Goal: Information Seeking & Learning: Learn about a topic

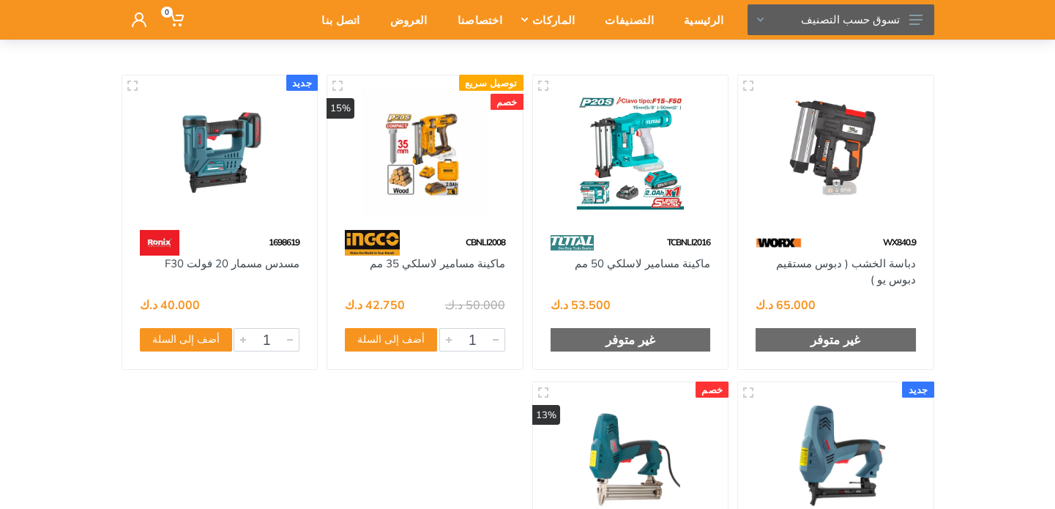
scroll to position [73, 0]
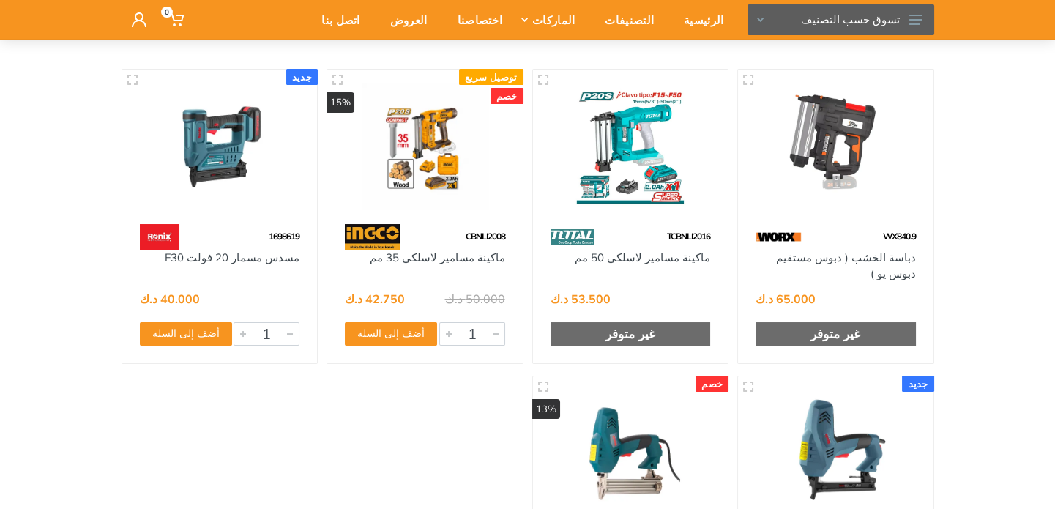
scroll to position [146, 0]
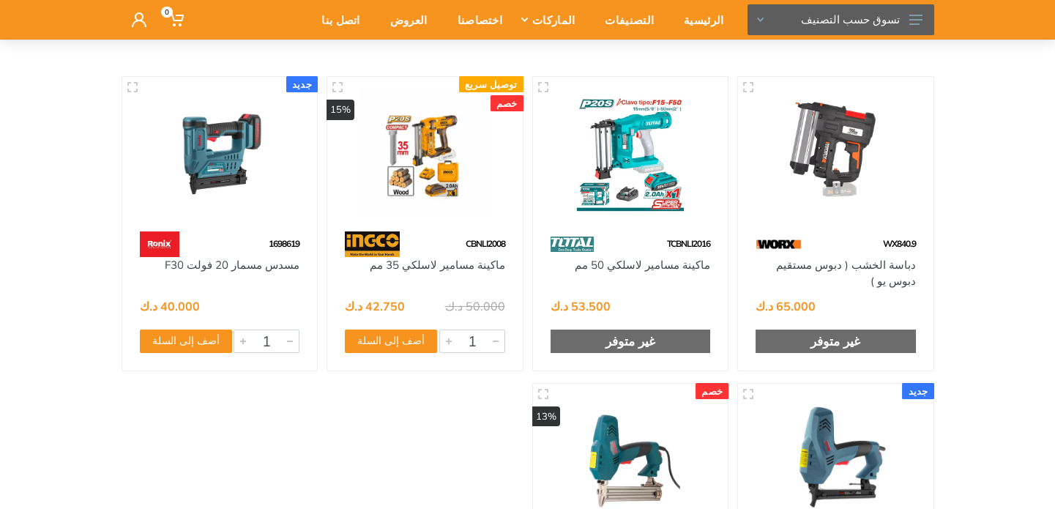
click at [217, 149] on img at bounding box center [219, 153] width 169 height 127
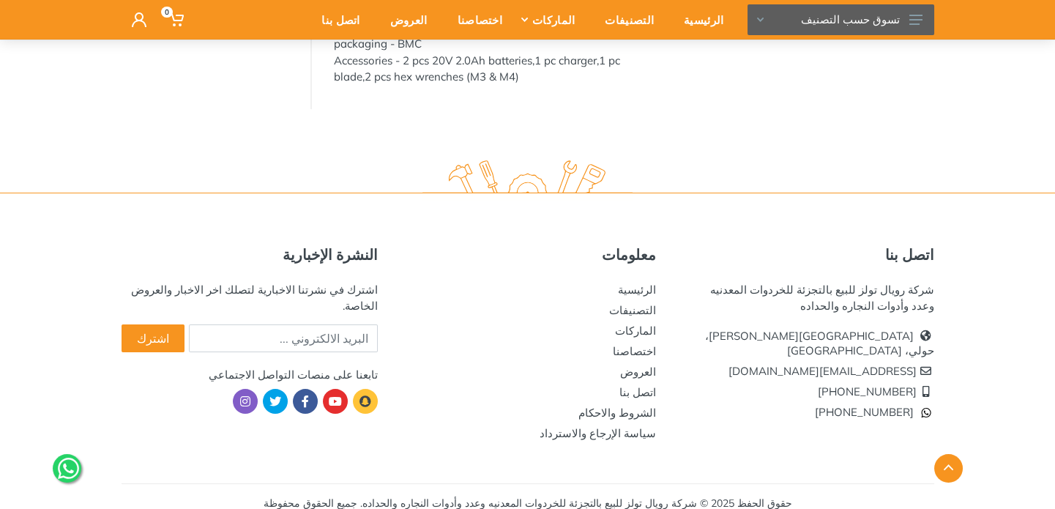
scroll to position [621, 0]
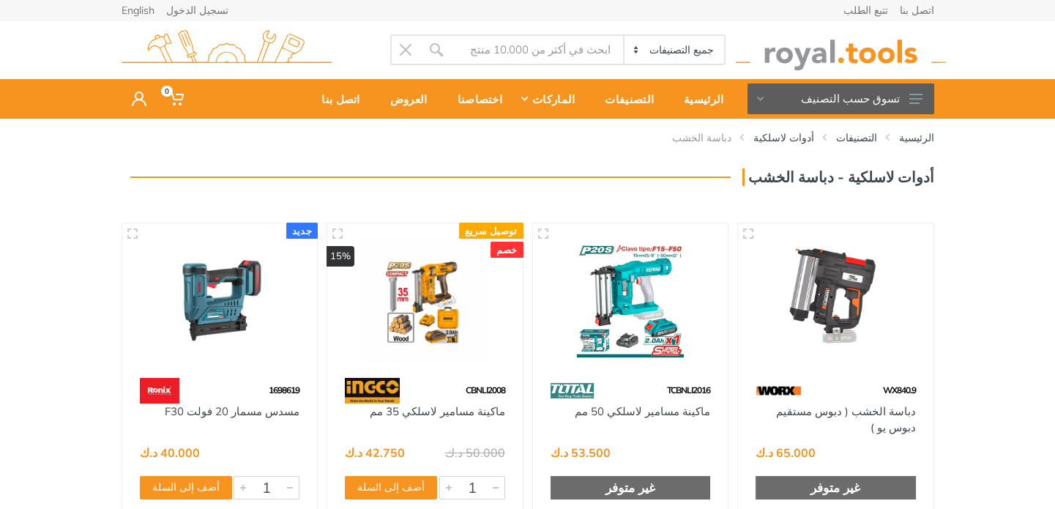
click at [413, 308] on img at bounding box center [424, 299] width 169 height 127
